Goal: Find specific fact

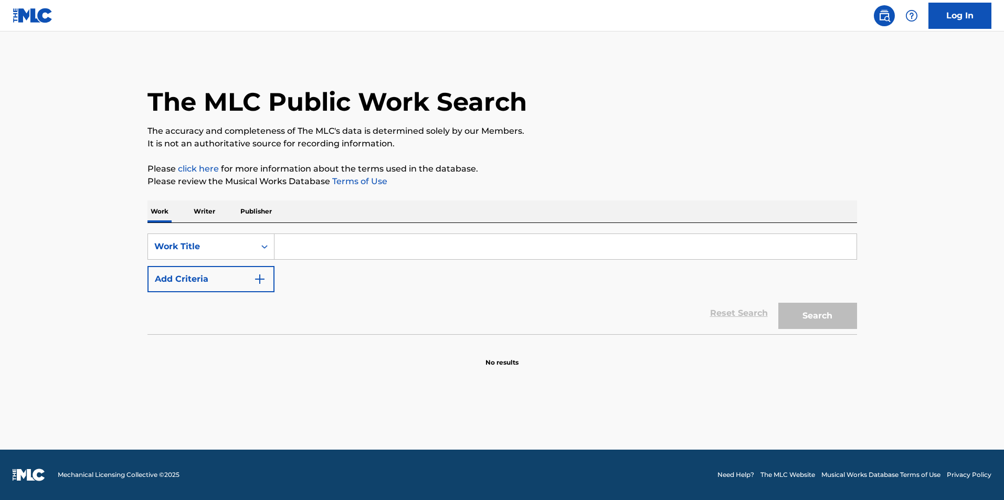
click at [303, 239] on input "Search Form" at bounding box center [565, 246] width 582 height 25
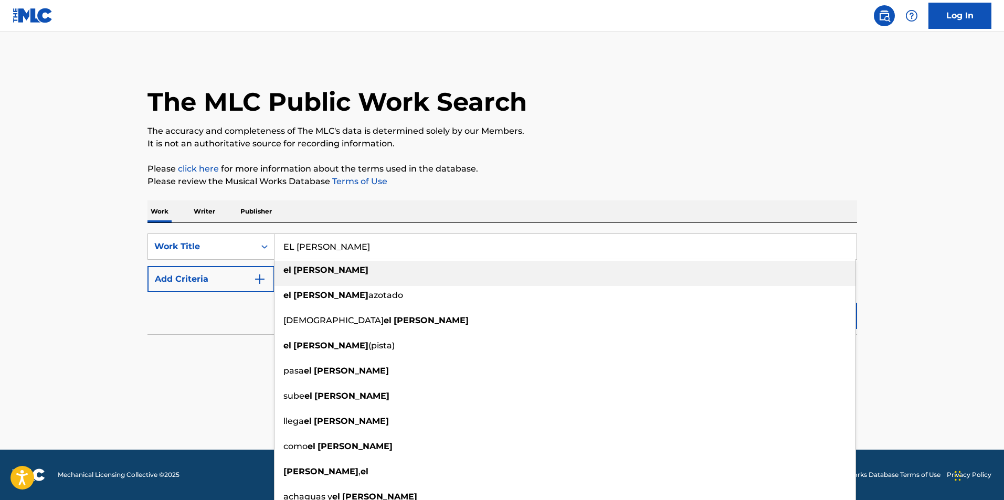
type input "EL [PERSON_NAME]"
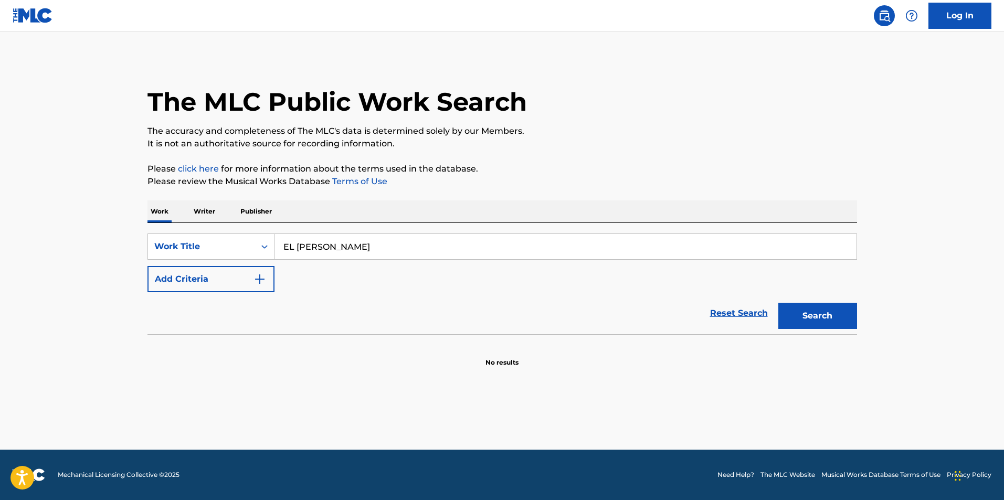
click at [147, 266] on button "Add Criteria" at bounding box center [210, 279] width 127 height 26
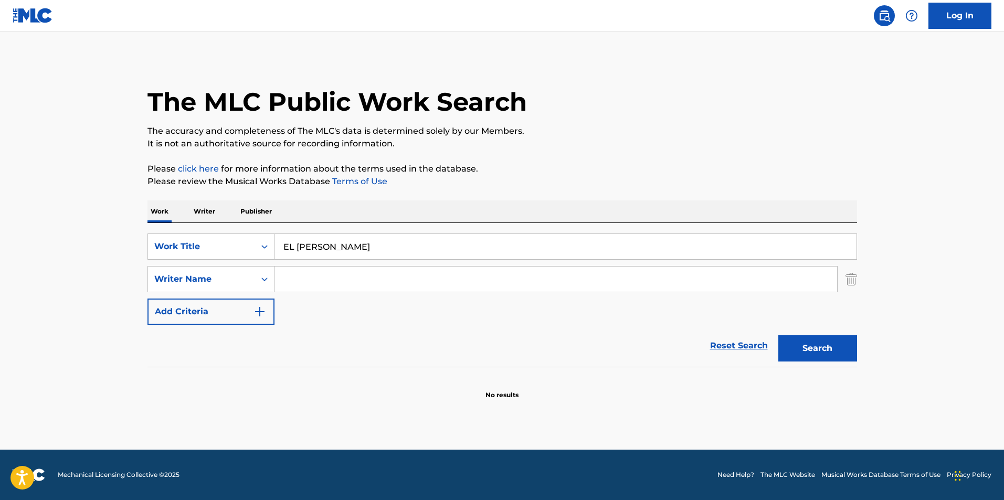
click at [299, 280] on input "Search Form" at bounding box center [555, 279] width 563 height 25
type input "[PERSON_NAME]"
click at [778, 335] on button "Search" at bounding box center [817, 348] width 79 height 26
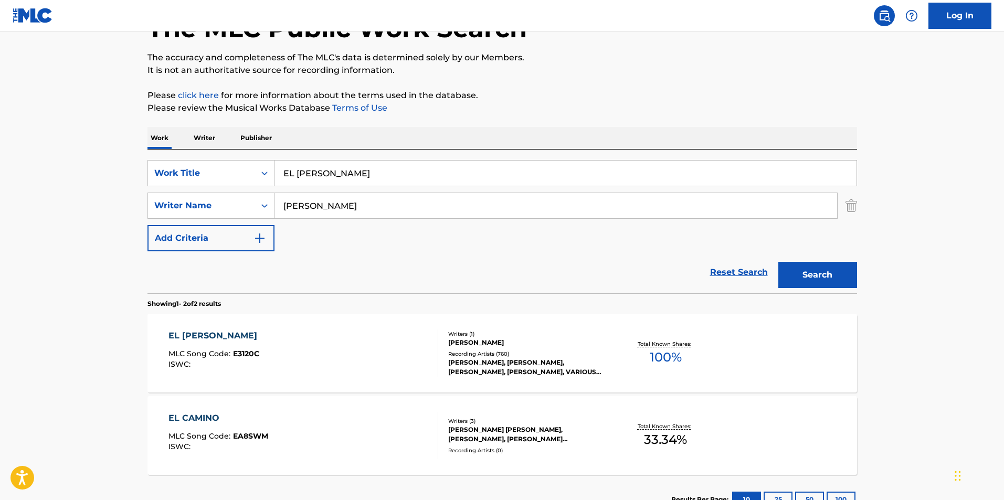
scroll to position [153, 0]
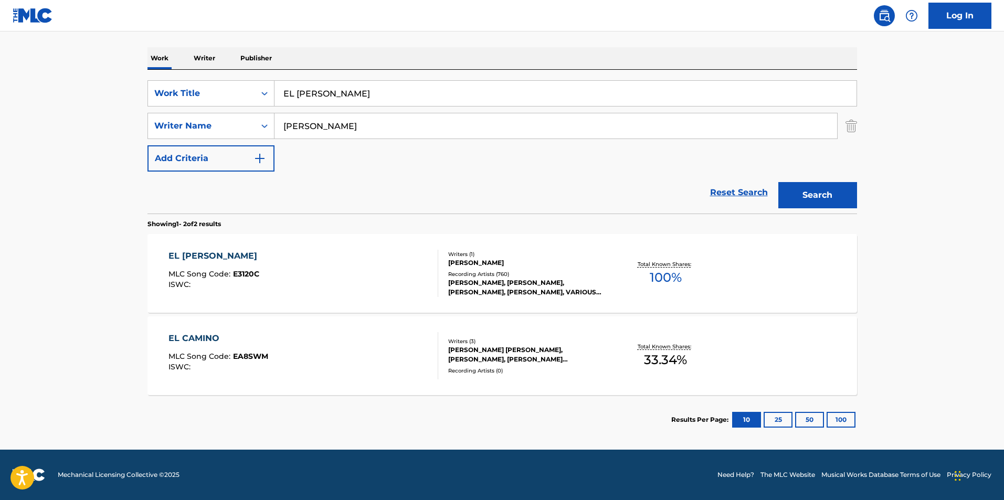
click at [362, 263] on div "EL [PERSON_NAME] MLC Song Code : E3120C ISWC :" at bounding box center [303, 273] width 270 height 47
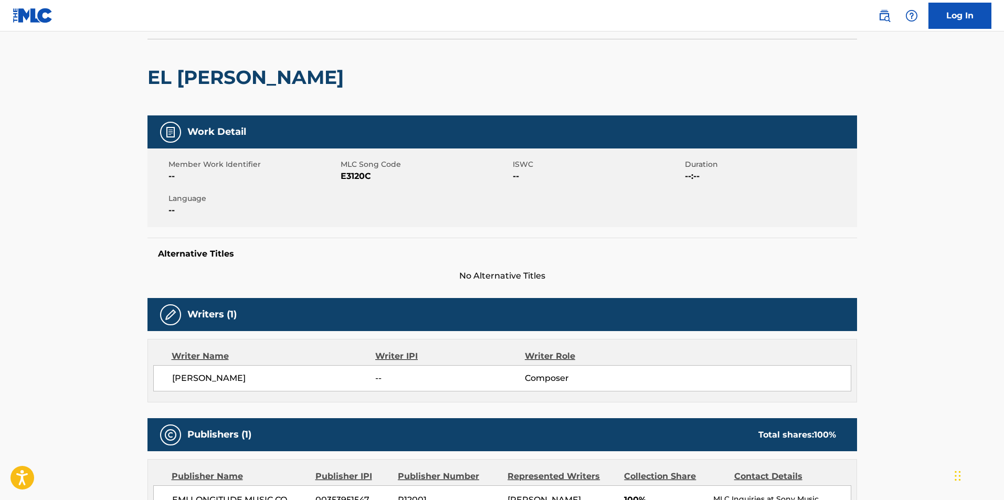
scroll to position [210, 0]
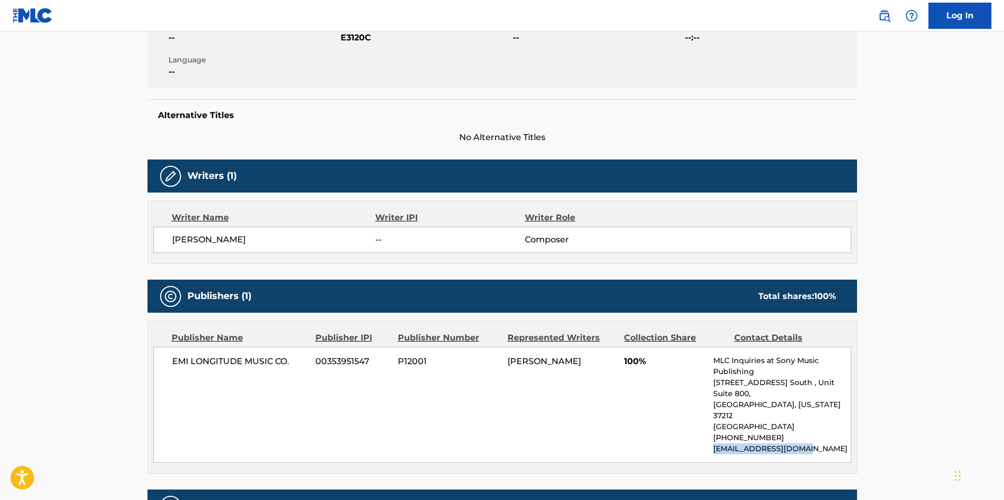
drag, startPoint x: 712, startPoint y: 427, endPoint x: 821, endPoint y: 427, distance: 109.2
click at [821, 427] on div "EMI LONGITUDE MUSIC CO. 00353951547 P12001 [PERSON_NAME] 100% MLC Inquiries at …" at bounding box center [502, 405] width 698 height 116
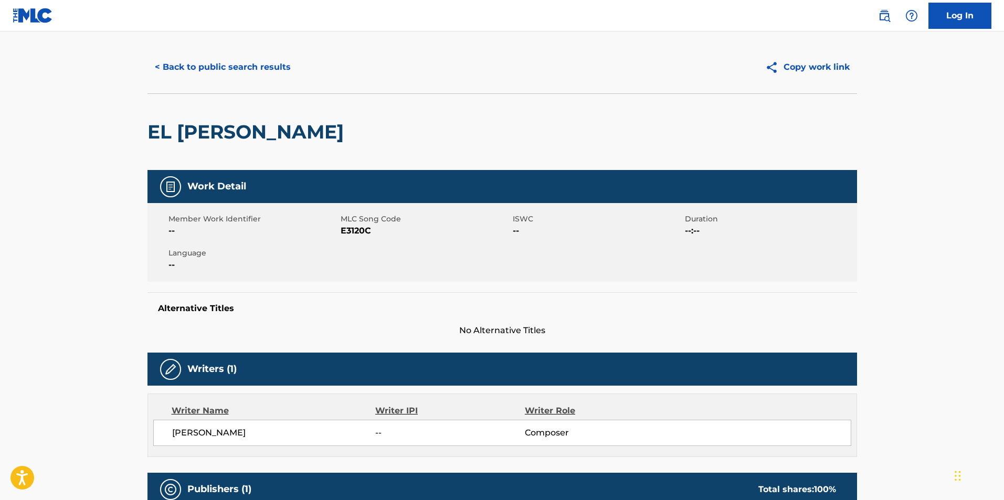
scroll to position [0, 0]
